Goal: Entertainment & Leisure: Browse casually

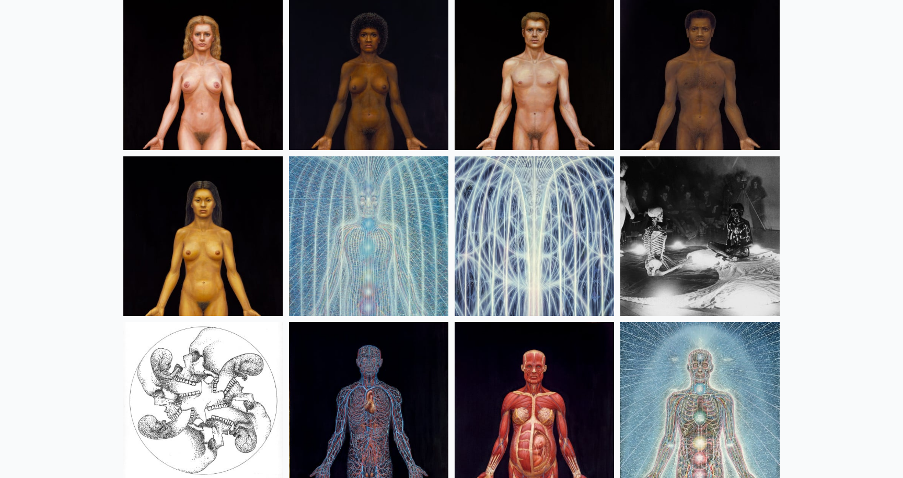
scroll to position [12556, 0]
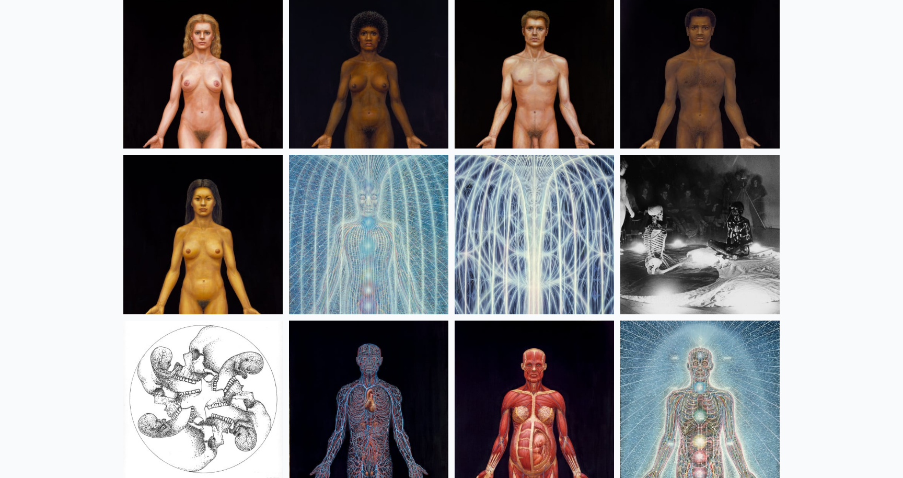
click at [333, 226] on img at bounding box center [368, 234] width 159 height 159
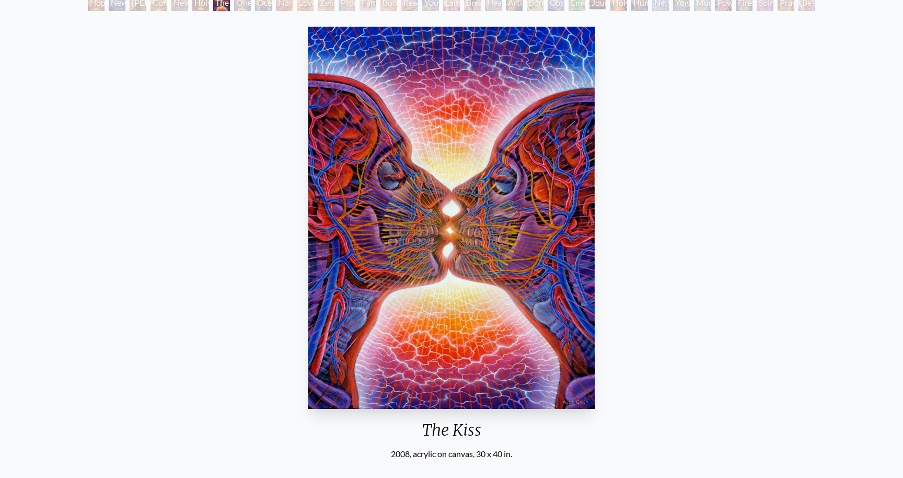
scroll to position [72, 0]
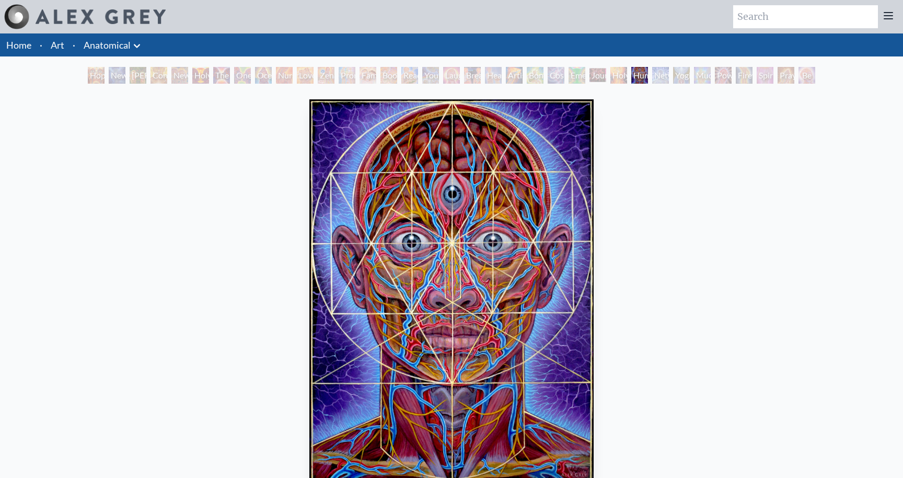
click at [141, 49] on icon at bounding box center [137, 46] width 13 height 13
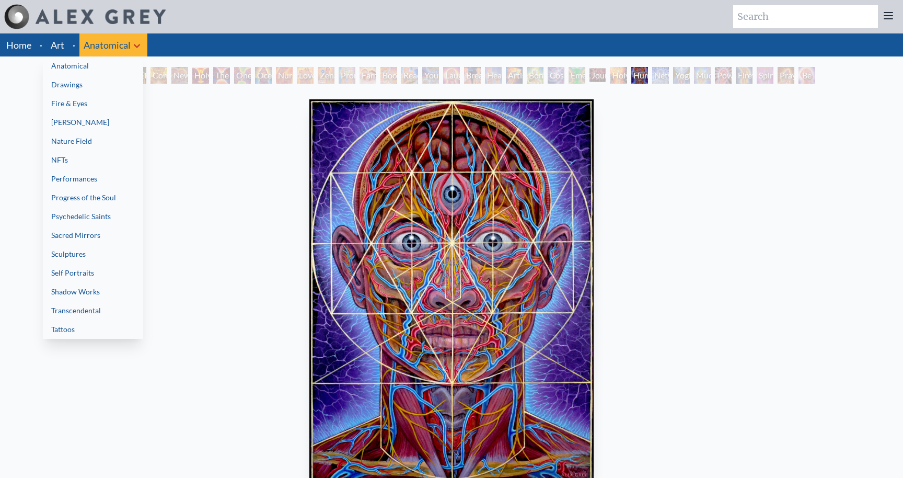
click at [192, 182] on div at bounding box center [451, 239] width 903 height 478
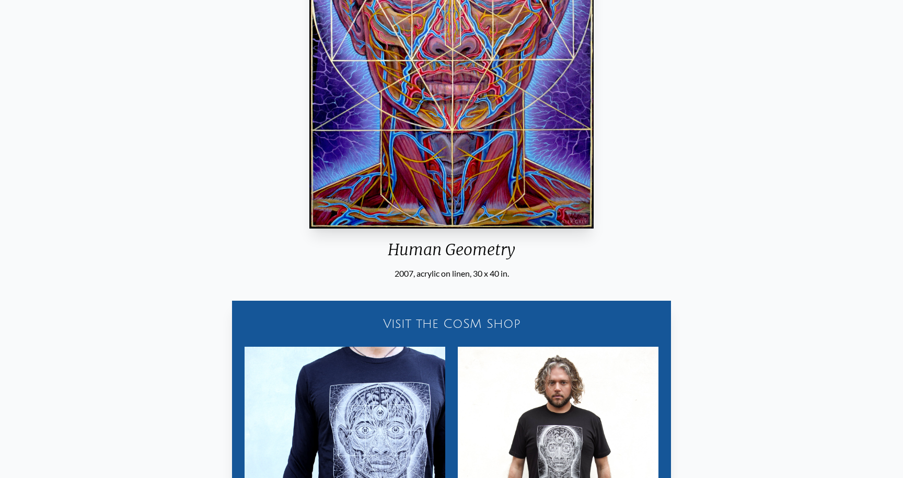
scroll to position [494, 0]
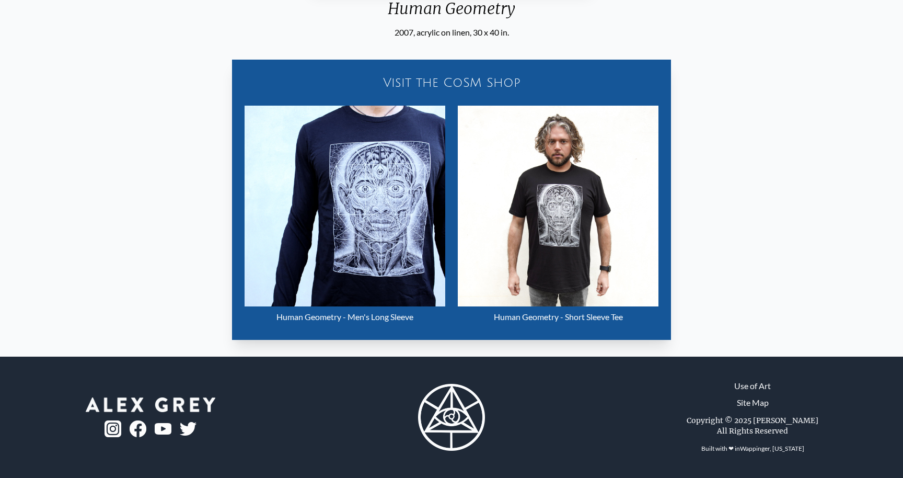
click at [461, 83] on div "Visit the CoSM Shop" at bounding box center [451, 82] width 427 height 33
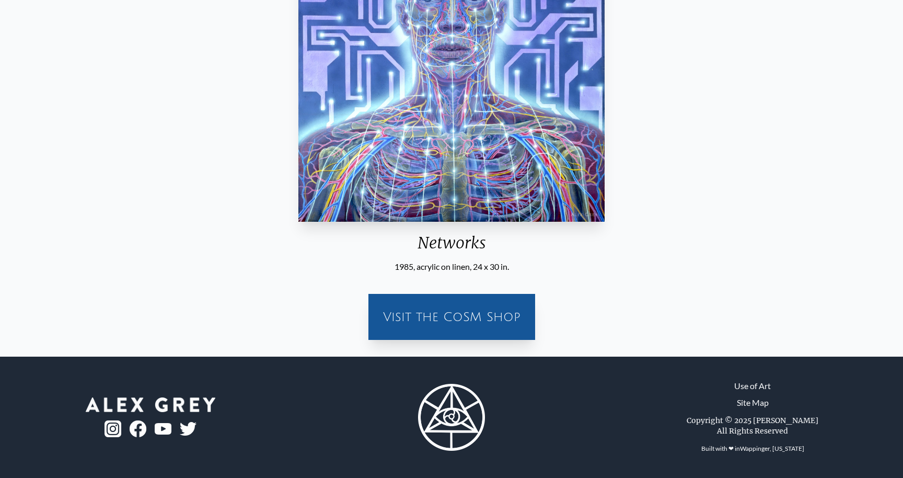
scroll to position [260, 0]
click at [428, 318] on div "Visit the CoSM Shop" at bounding box center [452, 316] width 154 height 33
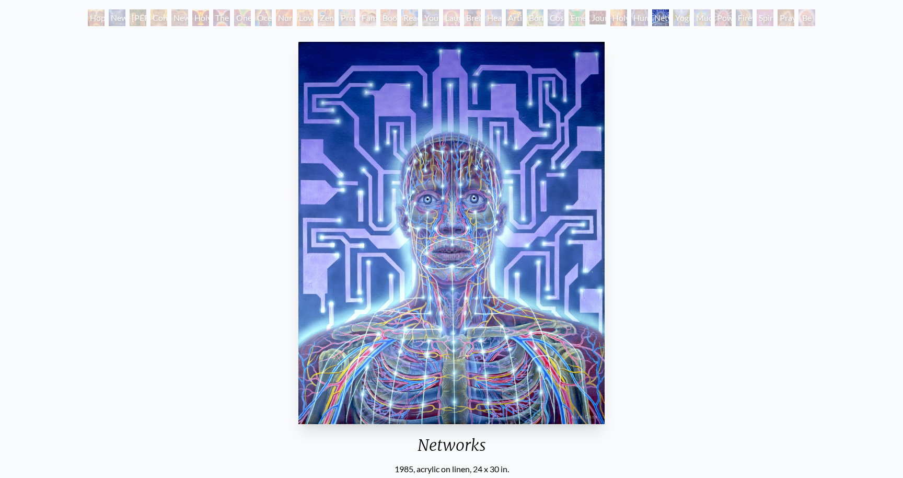
scroll to position [50, 0]
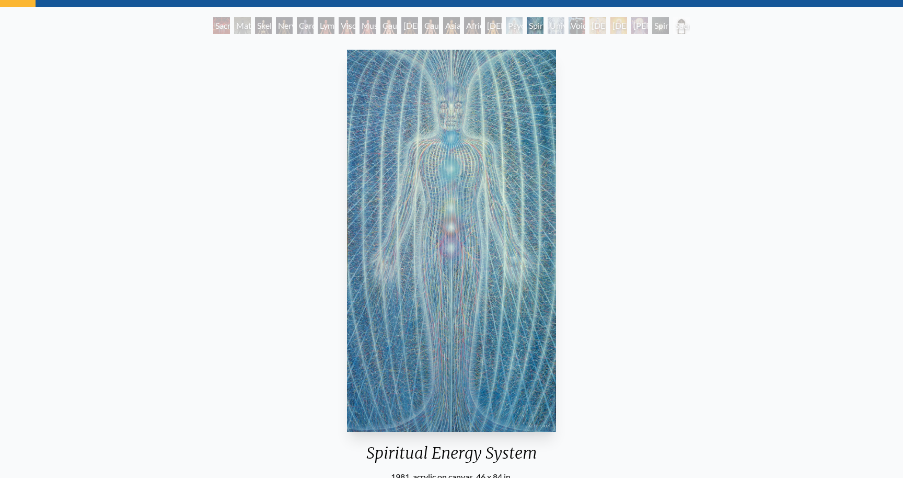
scroll to position [49, 0]
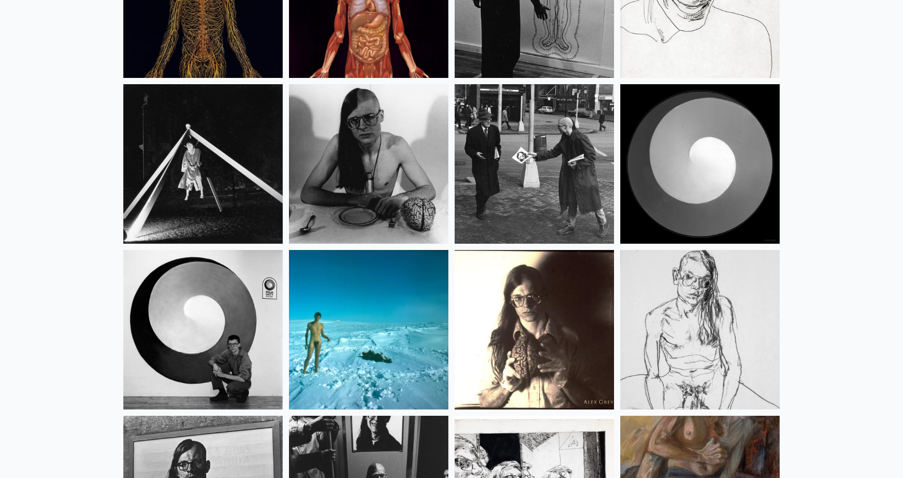
scroll to position [13286, 0]
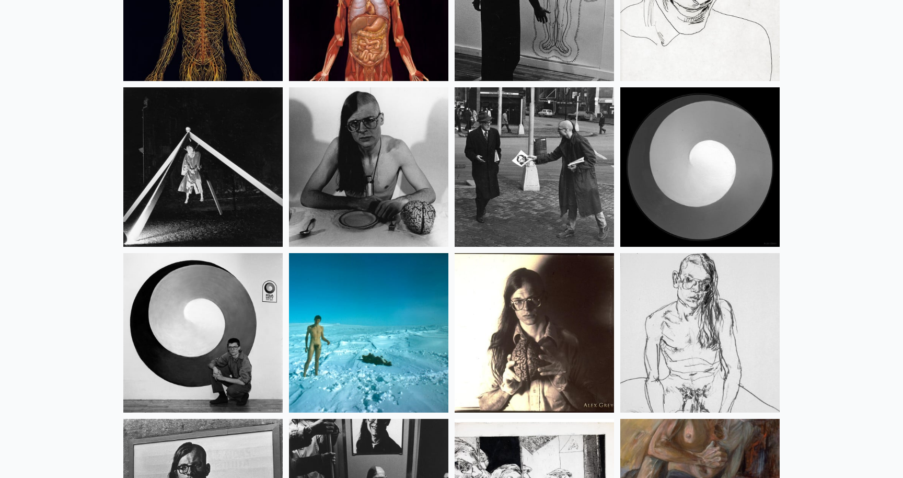
click at [409, 188] on img at bounding box center [368, 166] width 159 height 159
click at [496, 293] on img at bounding box center [534, 332] width 159 height 159
click at [676, 323] on img at bounding box center [699, 332] width 159 height 159
click at [326, 335] on img at bounding box center [368, 332] width 159 height 159
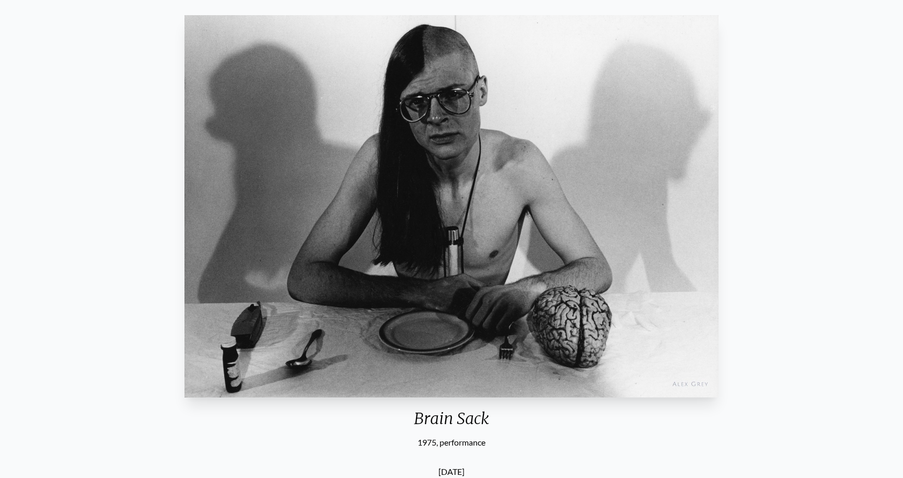
scroll to position [62, 0]
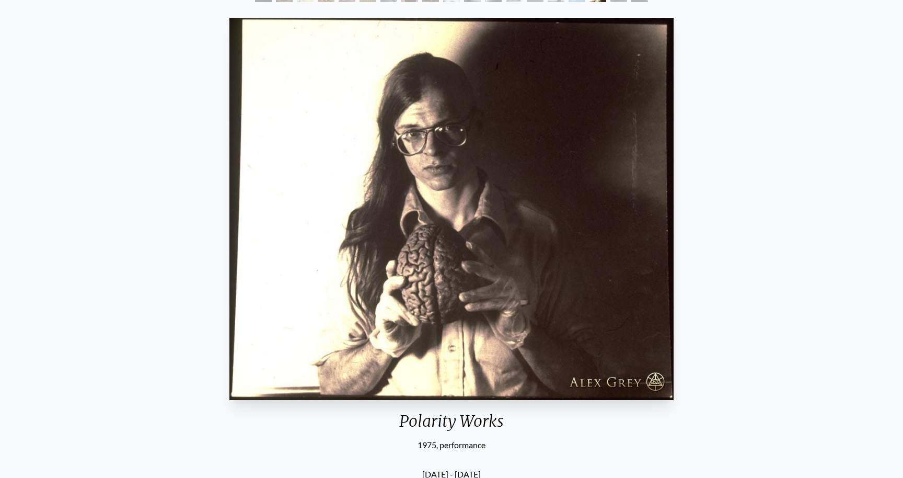
scroll to position [79, 0]
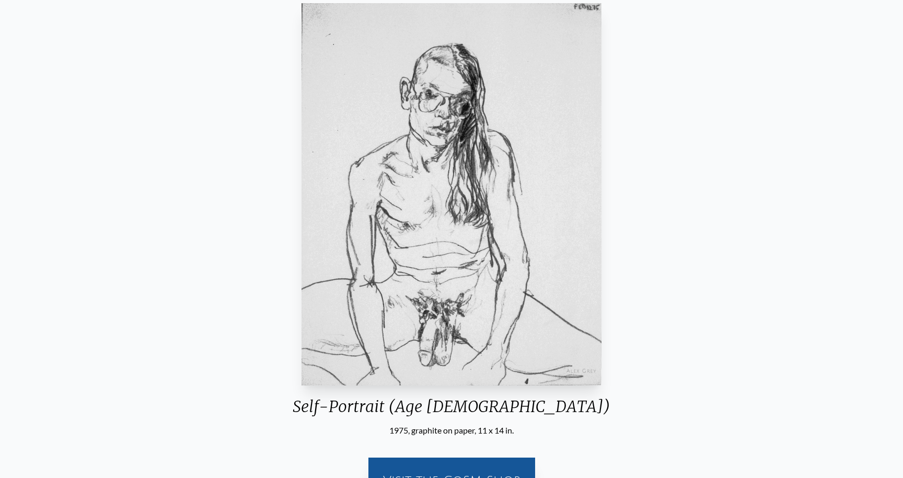
scroll to position [90, 0]
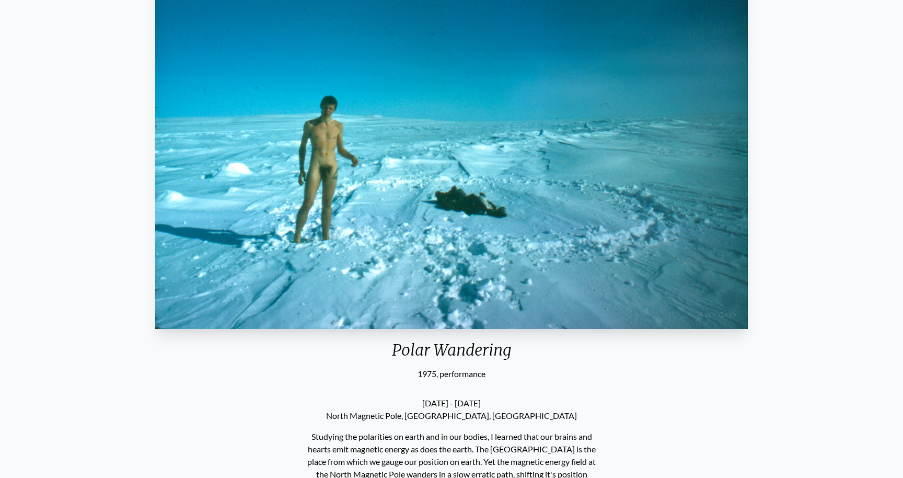
scroll to position [95, 0]
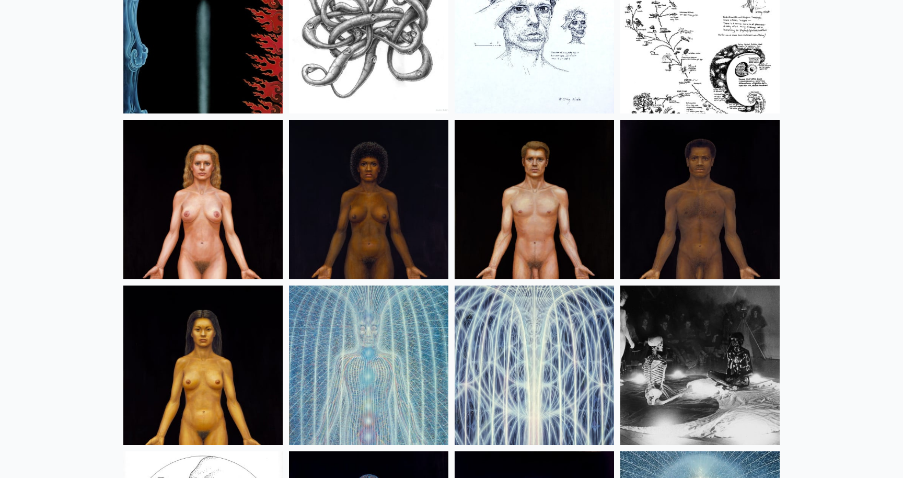
scroll to position [12424, 0]
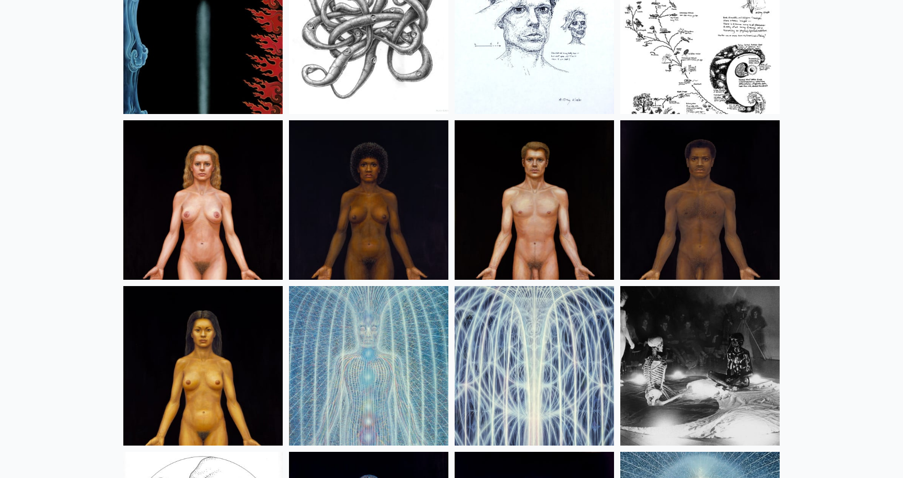
click at [528, 204] on img at bounding box center [534, 199] width 159 height 159
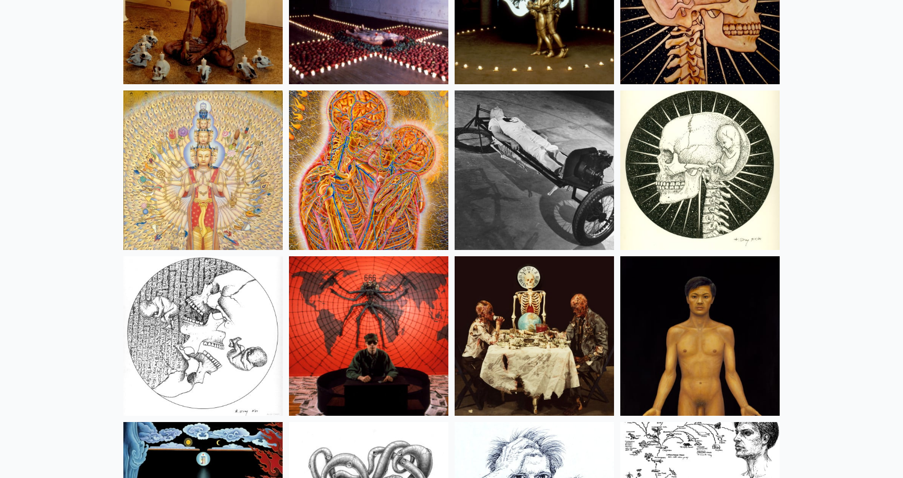
scroll to position [11948, 0]
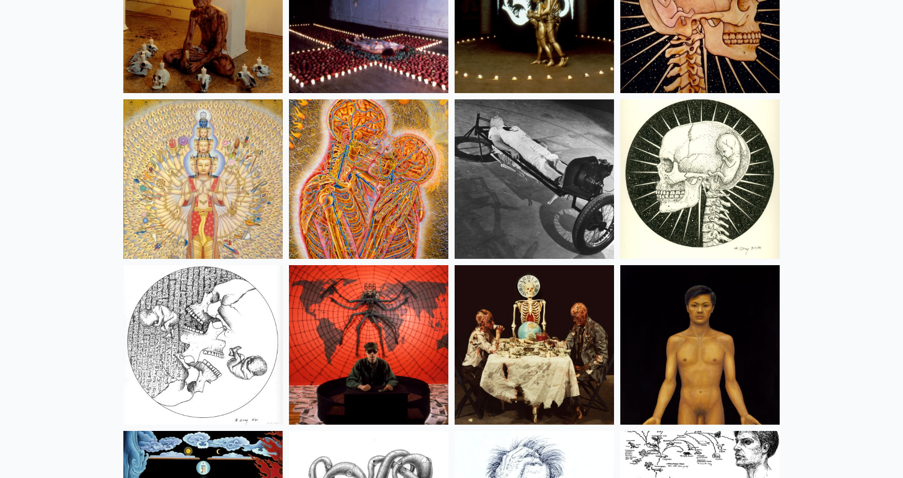
click at [333, 186] on img at bounding box center [368, 178] width 159 height 159
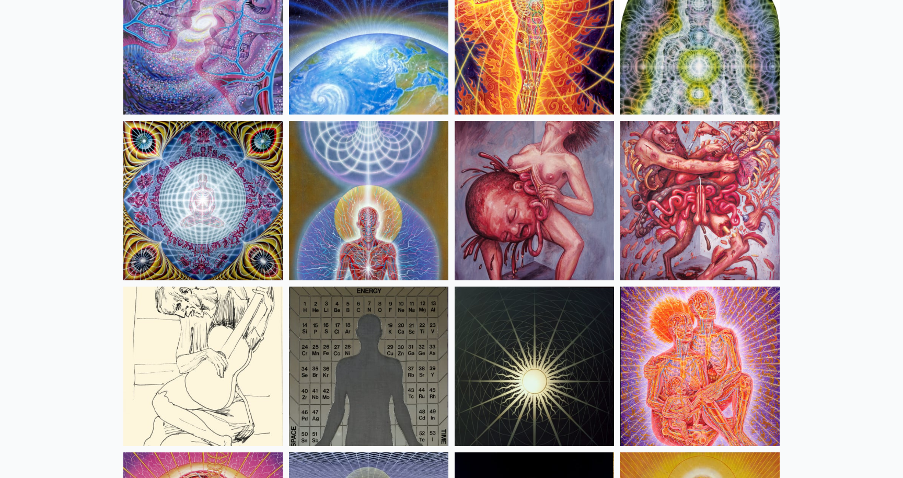
scroll to position [10588, 0]
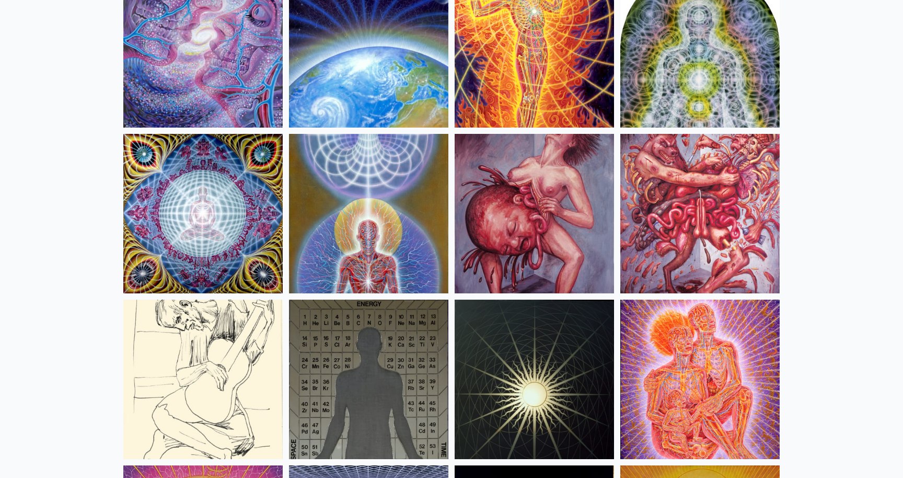
click at [549, 187] on img at bounding box center [534, 213] width 159 height 159
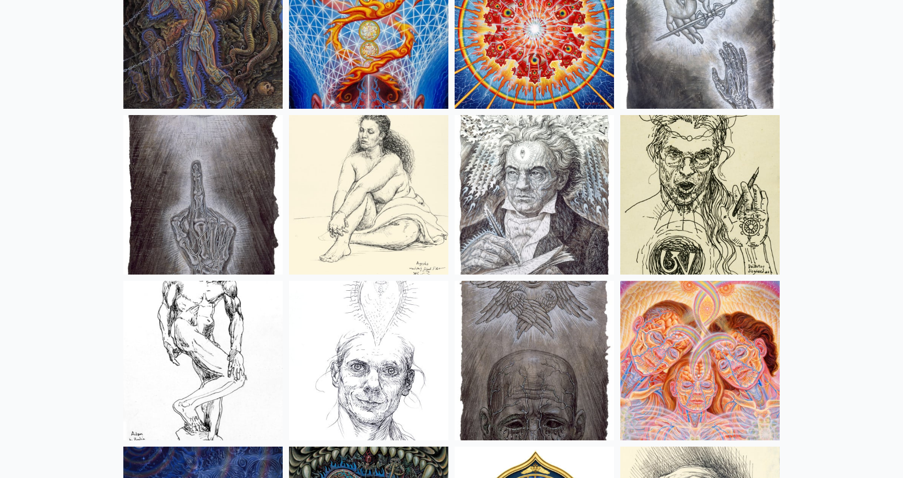
scroll to position [8285, 0]
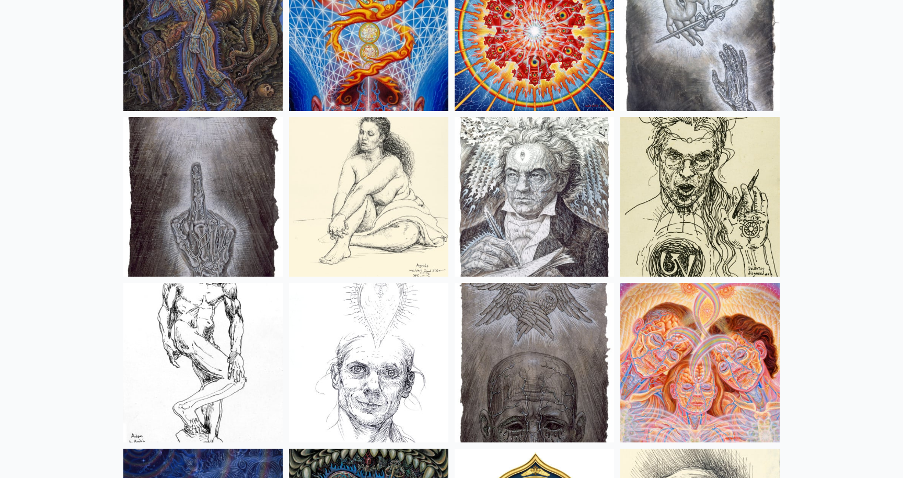
click at [520, 232] on img at bounding box center [534, 196] width 159 height 159
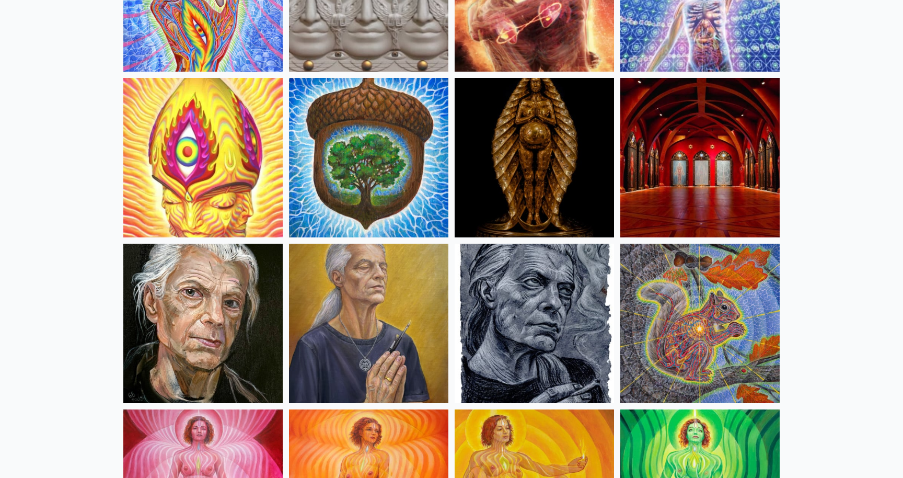
scroll to position [371, 0]
click at [372, 342] on img at bounding box center [368, 322] width 159 height 159
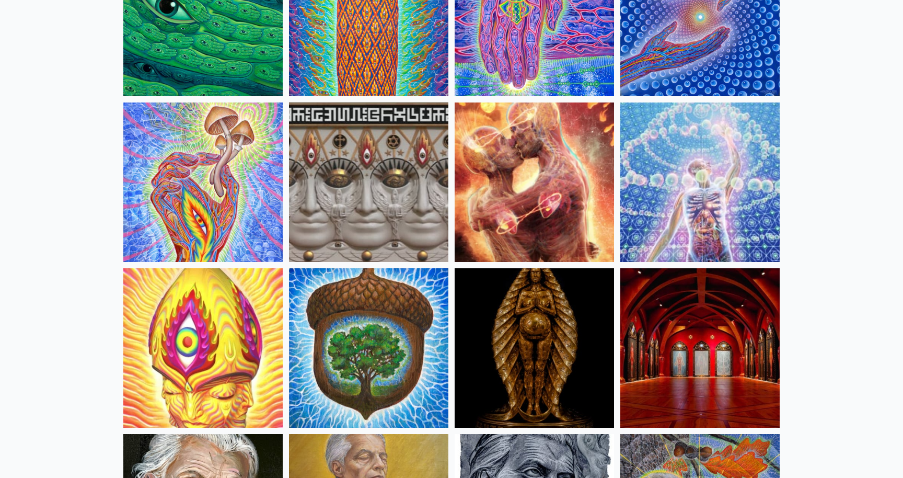
scroll to position [0, 0]
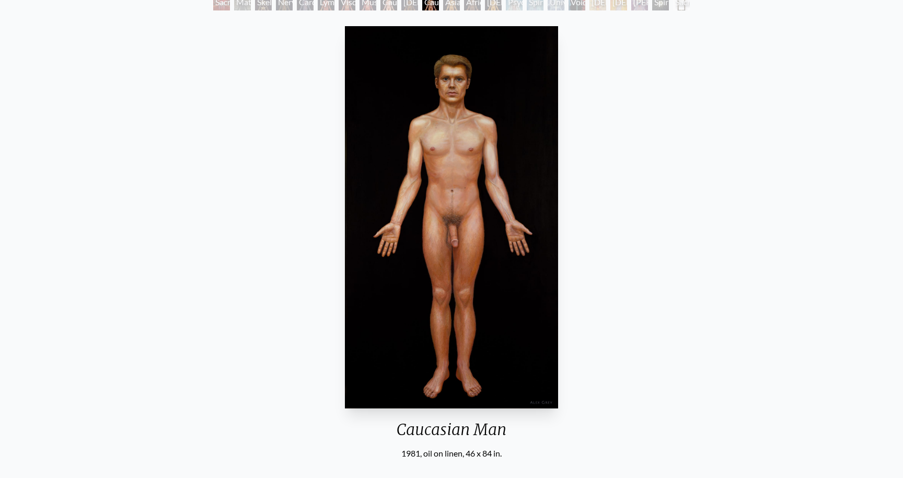
scroll to position [81, 0]
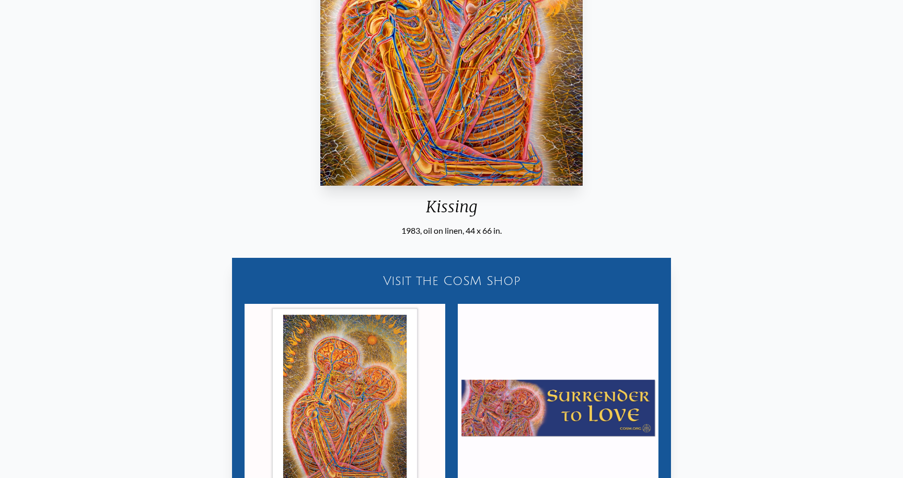
scroll to position [335, 0]
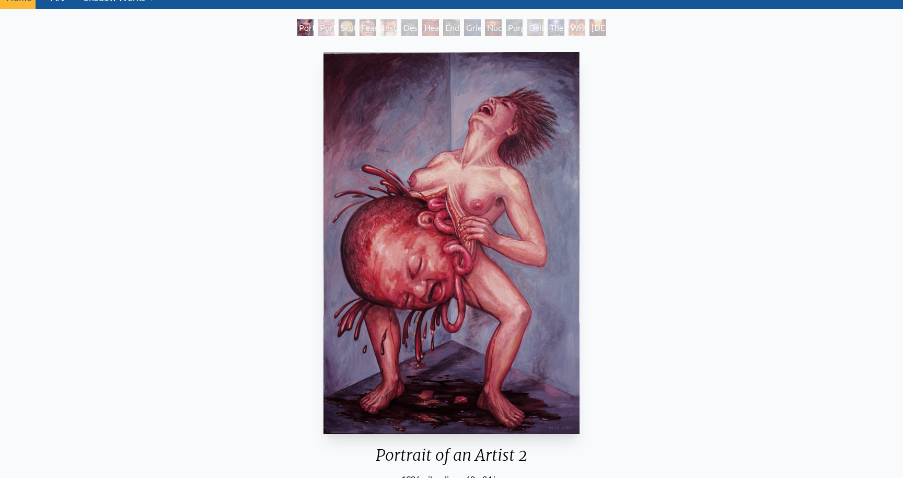
scroll to position [42, 0]
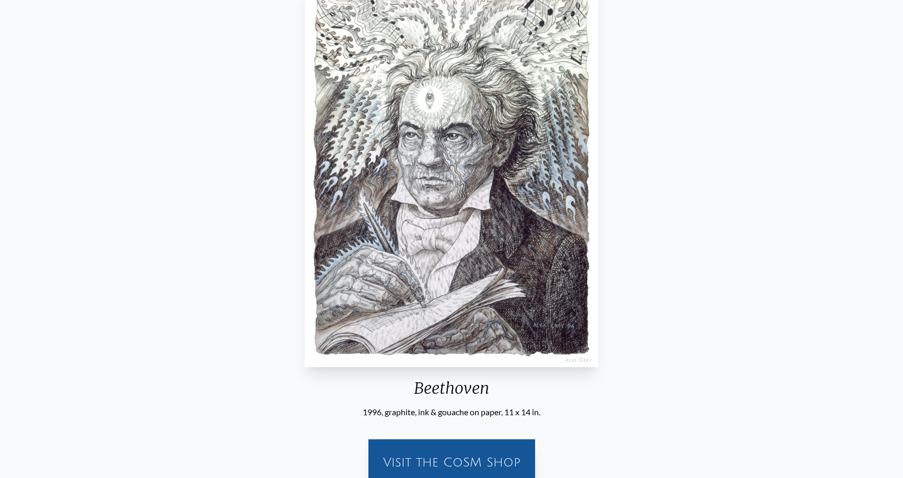
scroll to position [116, 0]
